Goal: Task Accomplishment & Management: Use online tool/utility

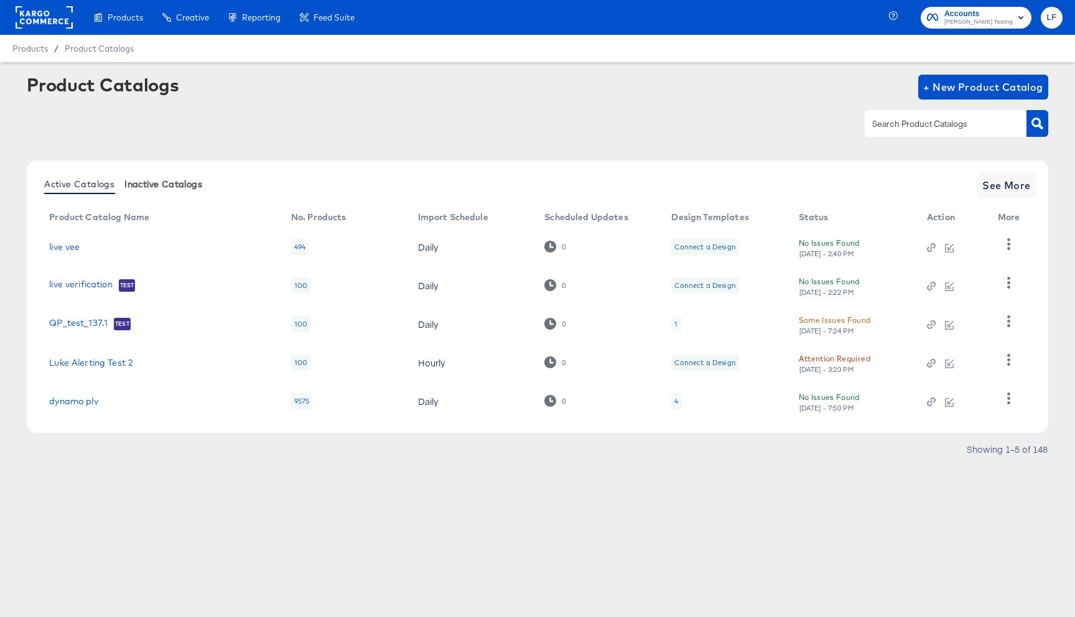
click at [178, 185] on span "Inactive Catalogs" at bounding box center [163, 184] width 78 height 10
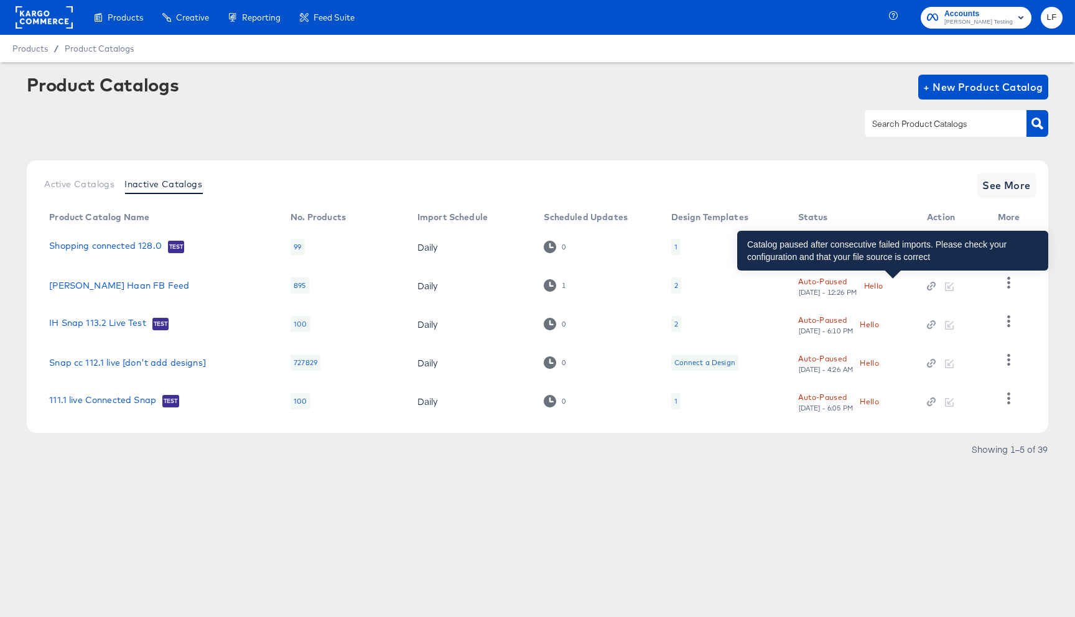
click at [884, 287] on div "Hello" at bounding box center [873, 285] width 19 height 13
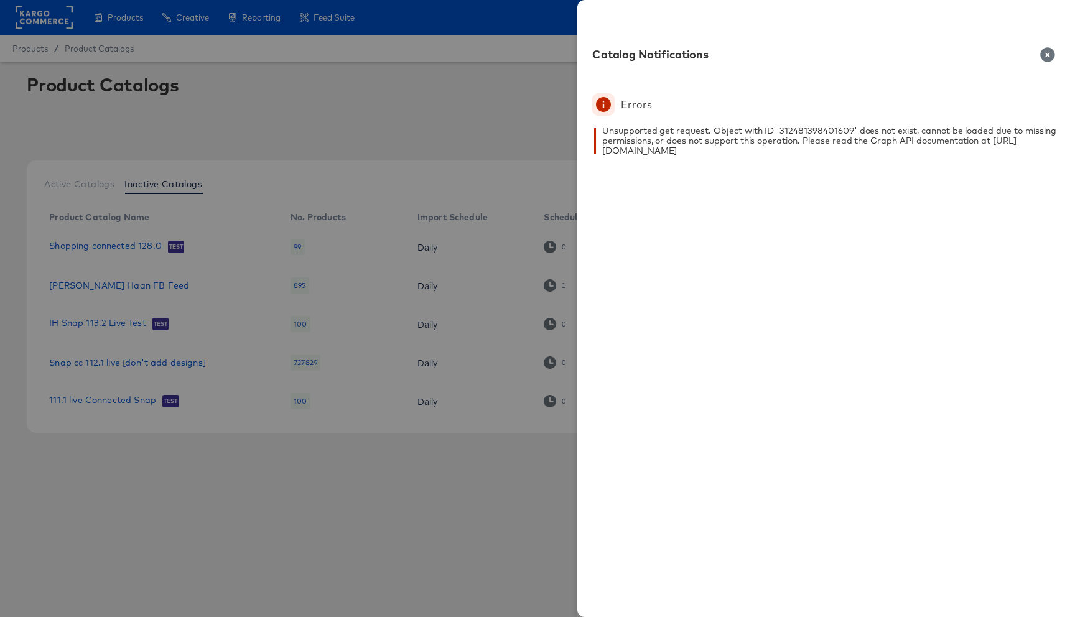
click at [1042, 57] on icon "button" at bounding box center [1048, 54] width 14 height 14
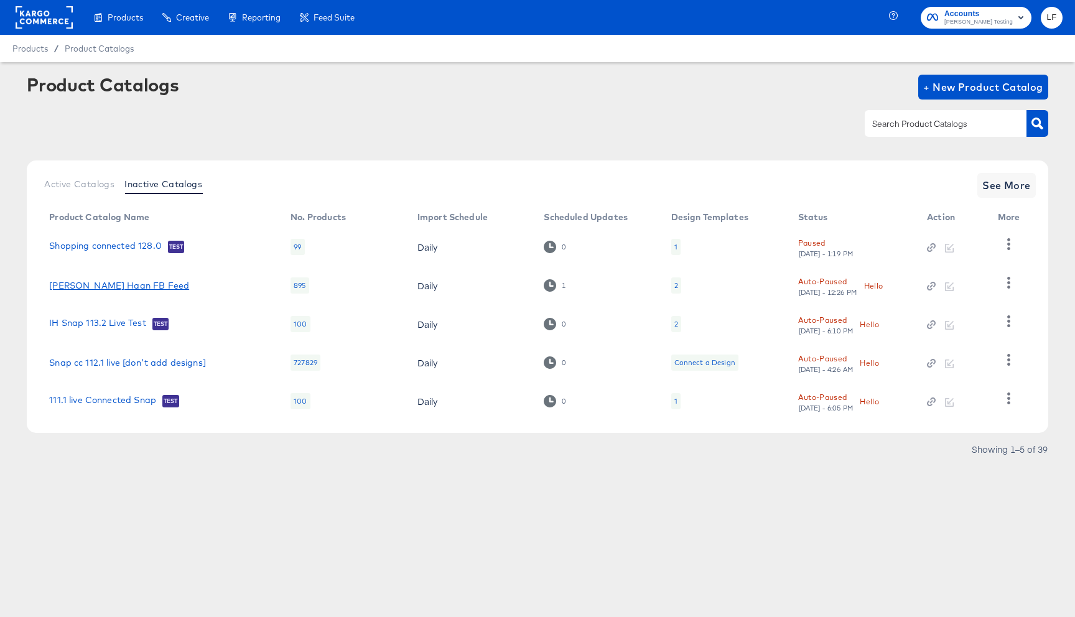
click at [118, 284] on link "[PERSON_NAME] Haan FB Feed" at bounding box center [119, 286] width 140 height 10
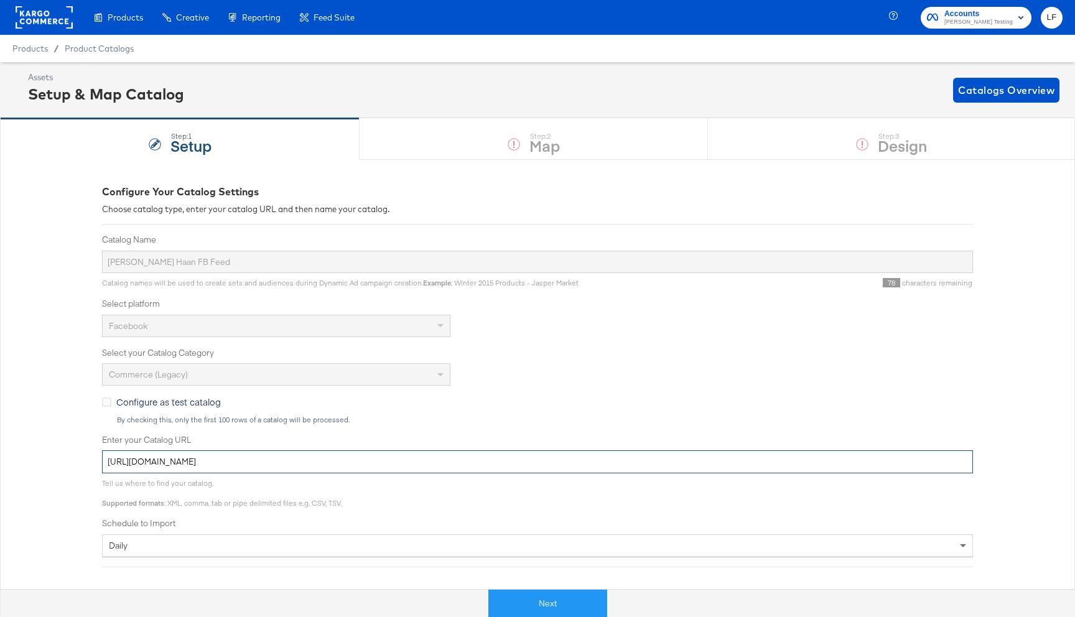
click at [339, 461] on input "[URL][DOMAIN_NAME]" at bounding box center [537, 462] width 871 height 23
click at [339, 460] on input "[URL][DOMAIN_NAME]" at bounding box center [537, 462] width 871 height 23
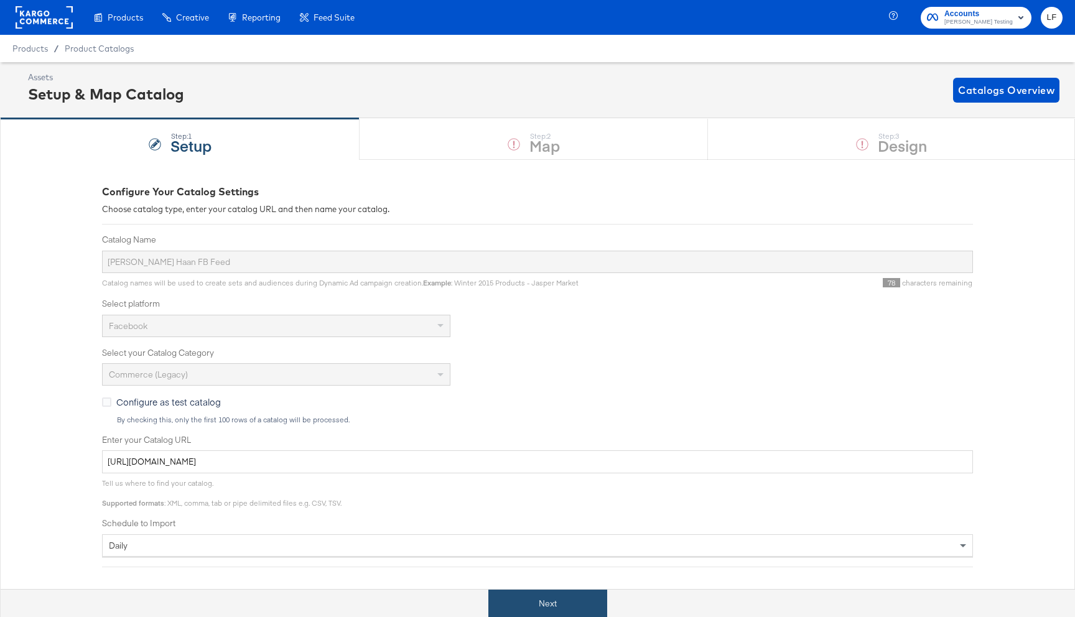
click at [542, 591] on button "Next" at bounding box center [548, 604] width 119 height 28
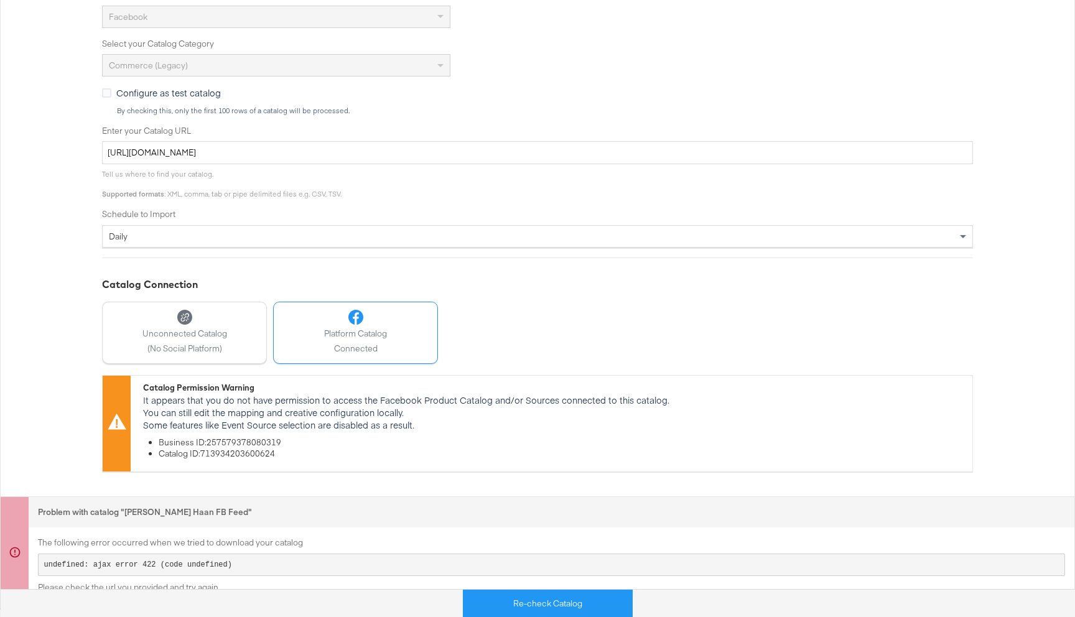
scroll to position [309, 0]
